Goal: Task Accomplishment & Management: Use online tool/utility

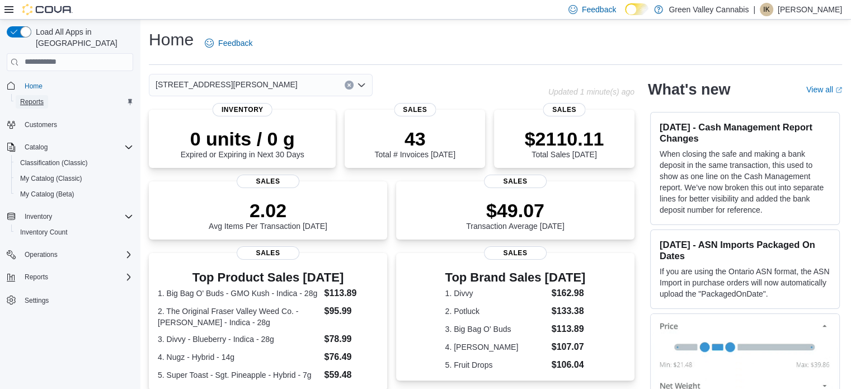
click at [31, 97] on span "Reports" at bounding box center [32, 101] width 24 height 9
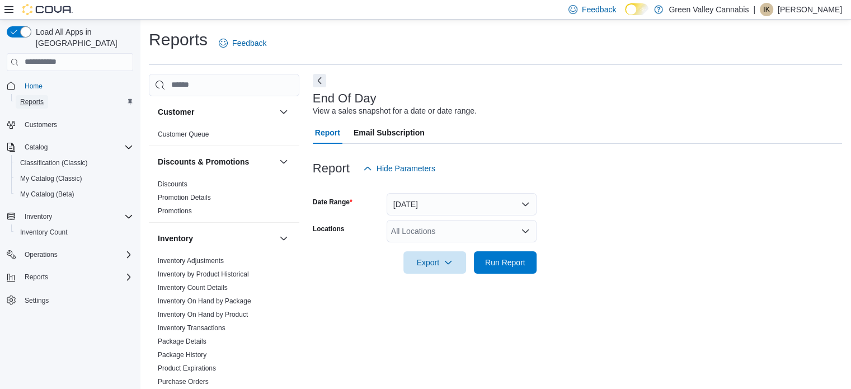
scroll to position [7, 0]
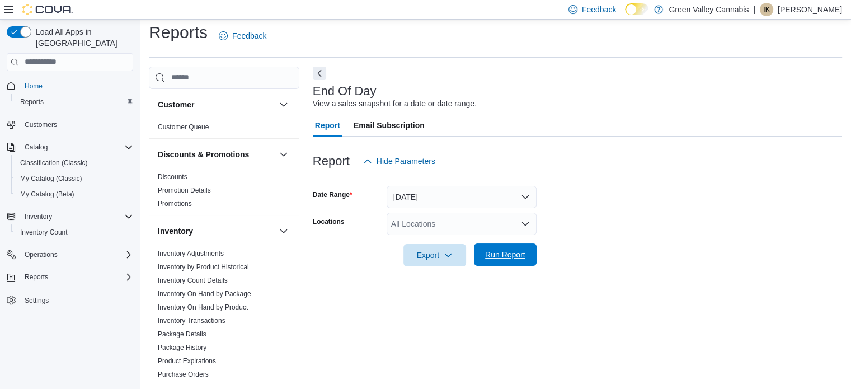
click at [517, 255] on span "Run Report" at bounding box center [505, 254] width 40 height 11
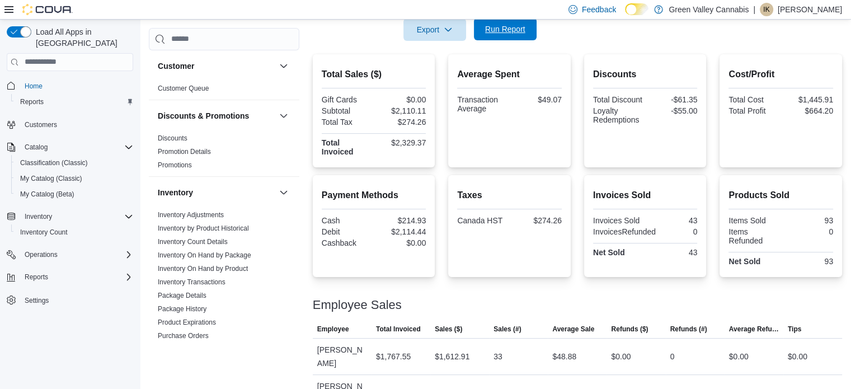
scroll to position [264, 0]
